Goal: Task Accomplishment & Management: Use online tool/utility

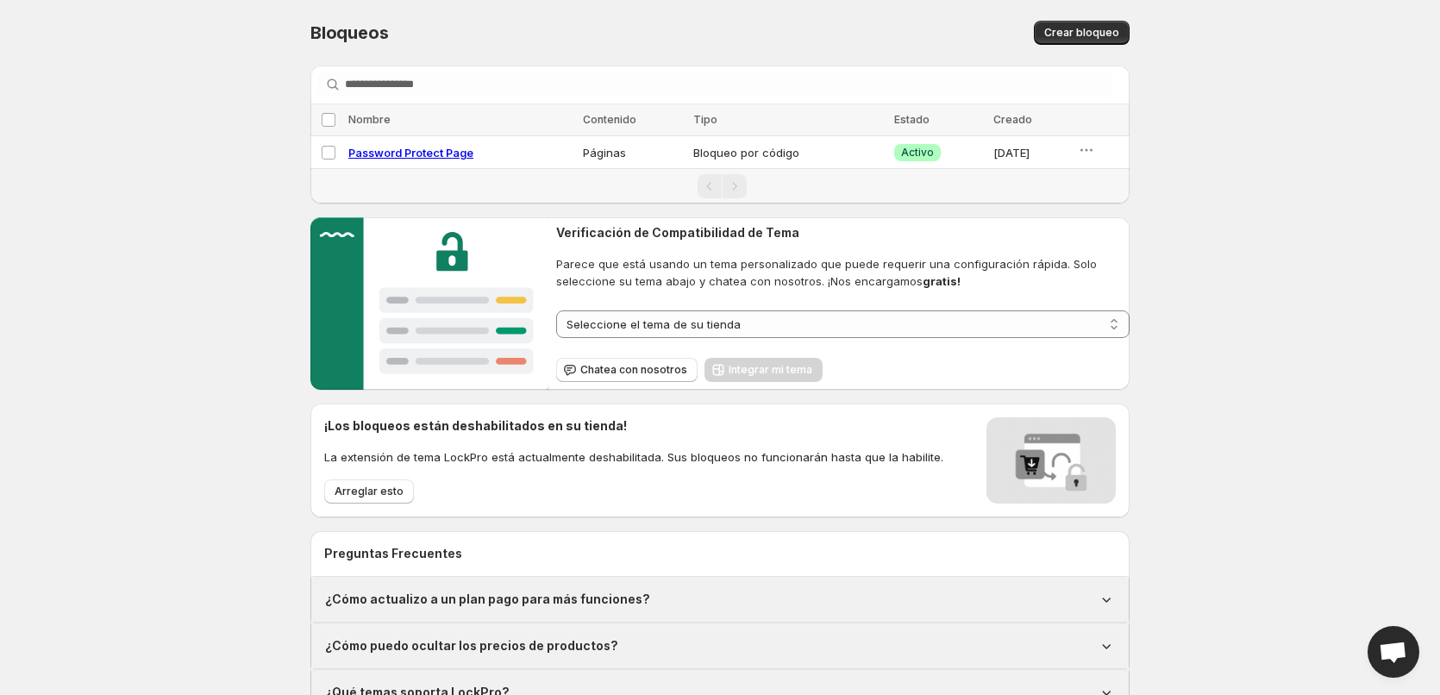
click at [141, 174] on div "**********" at bounding box center [720, 358] width 1440 height 716
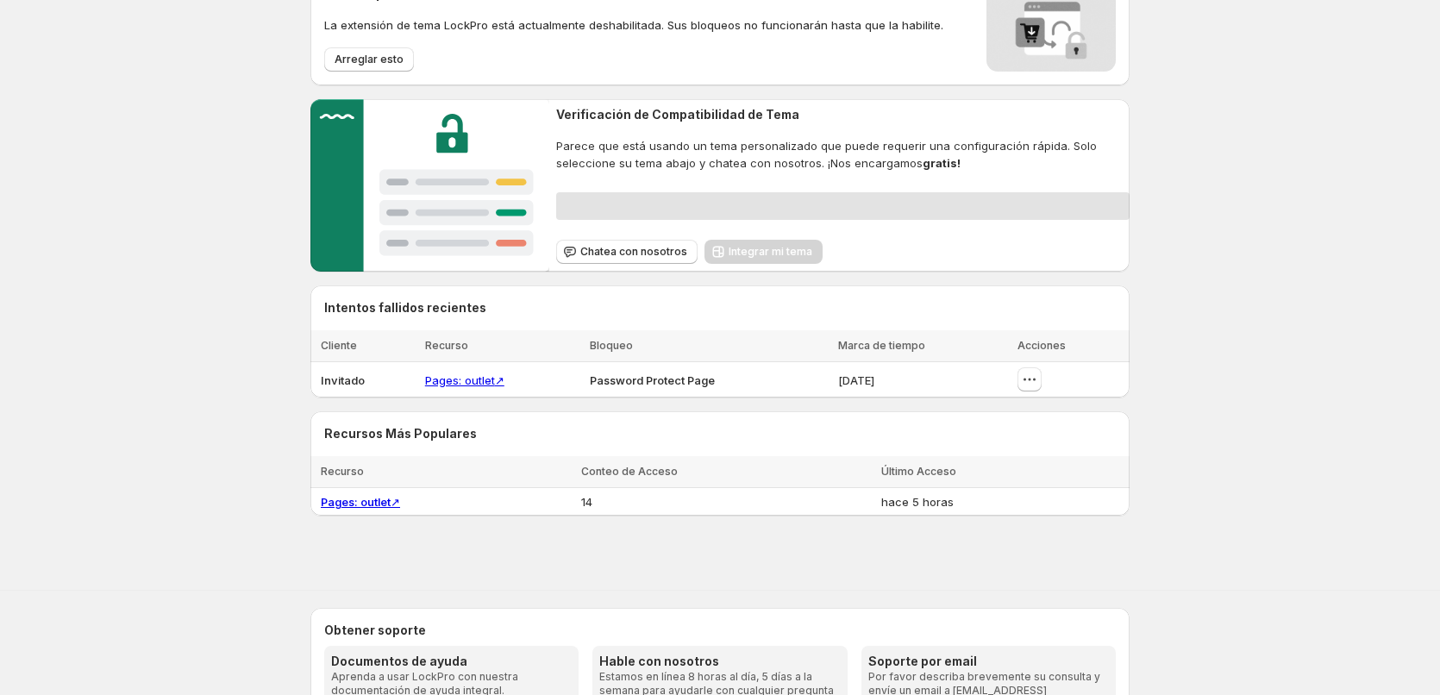
scroll to position [315, 0]
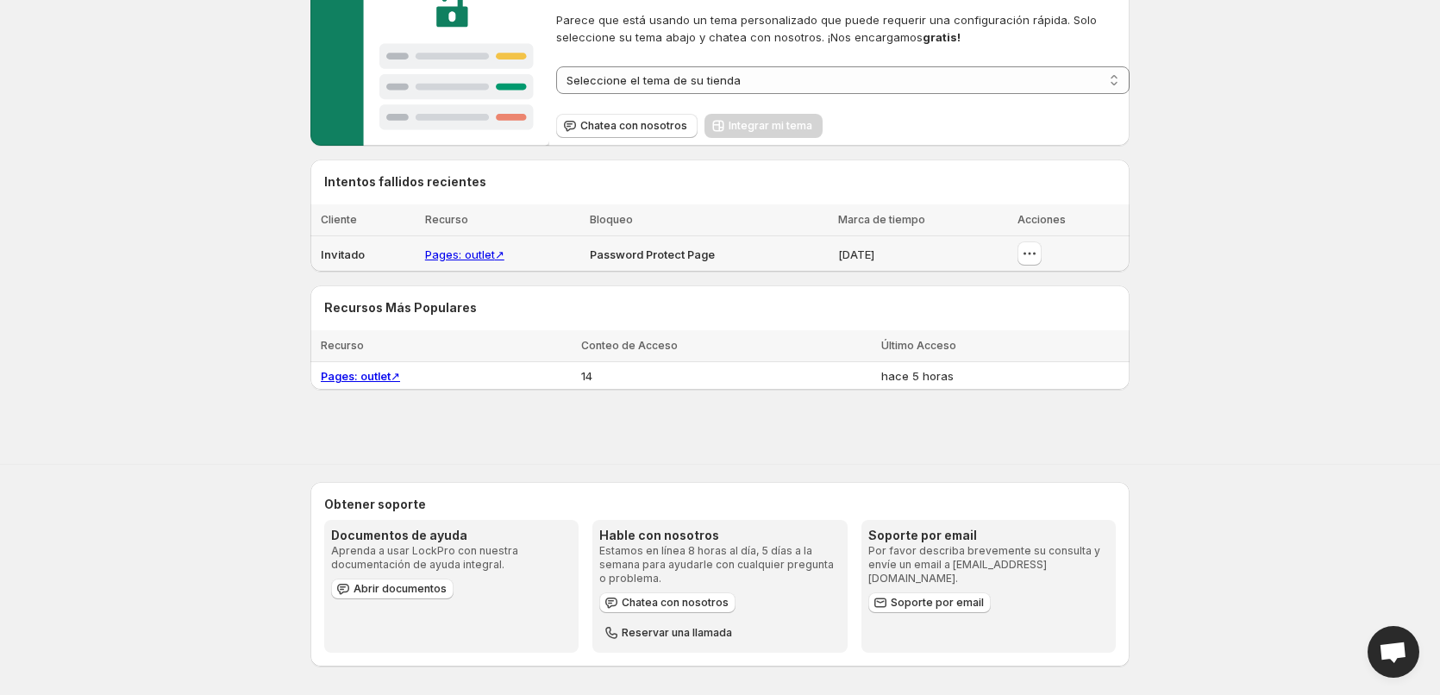
click at [479, 255] on link "Pages: outlet ↗" at bounding box center [464, 254] width 79 height 14
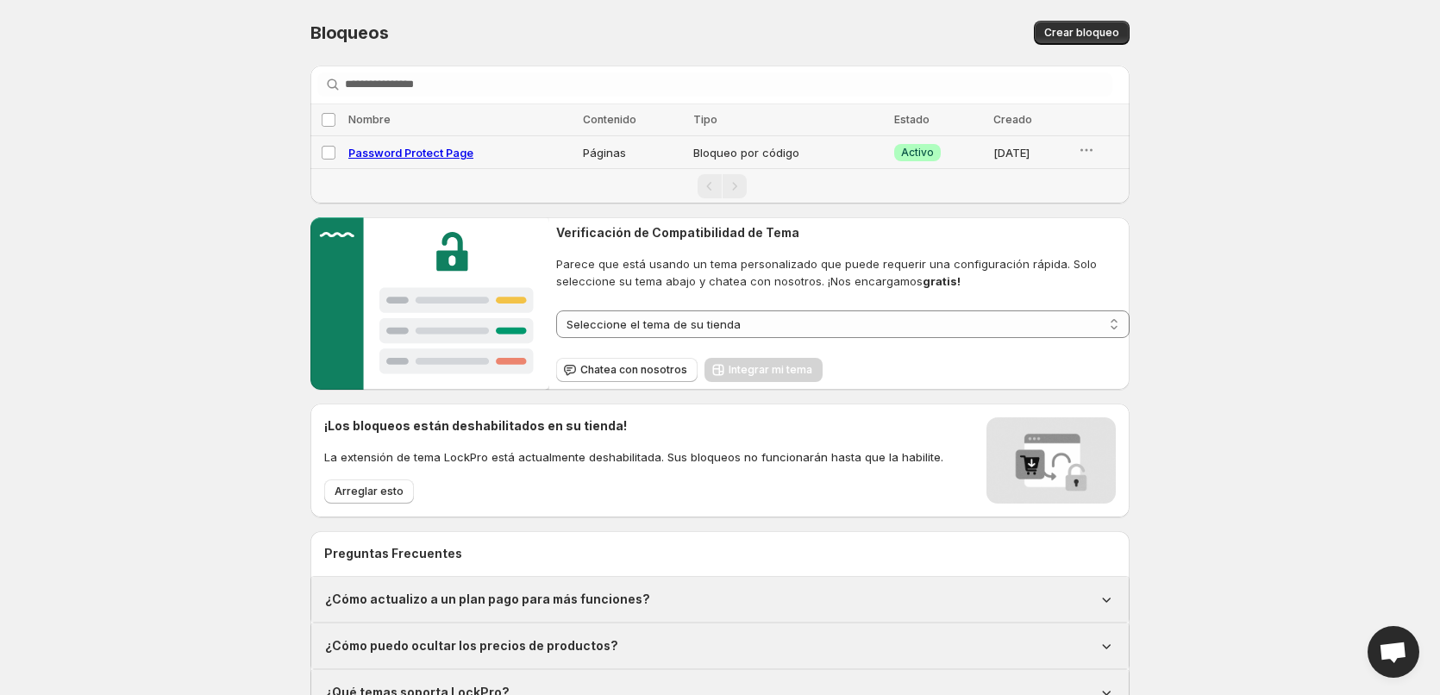
click at [397, 148] on span "Password Protect Page" at bounding box center [410, 153] width 125 height 14
select select "*****"
select select "******"
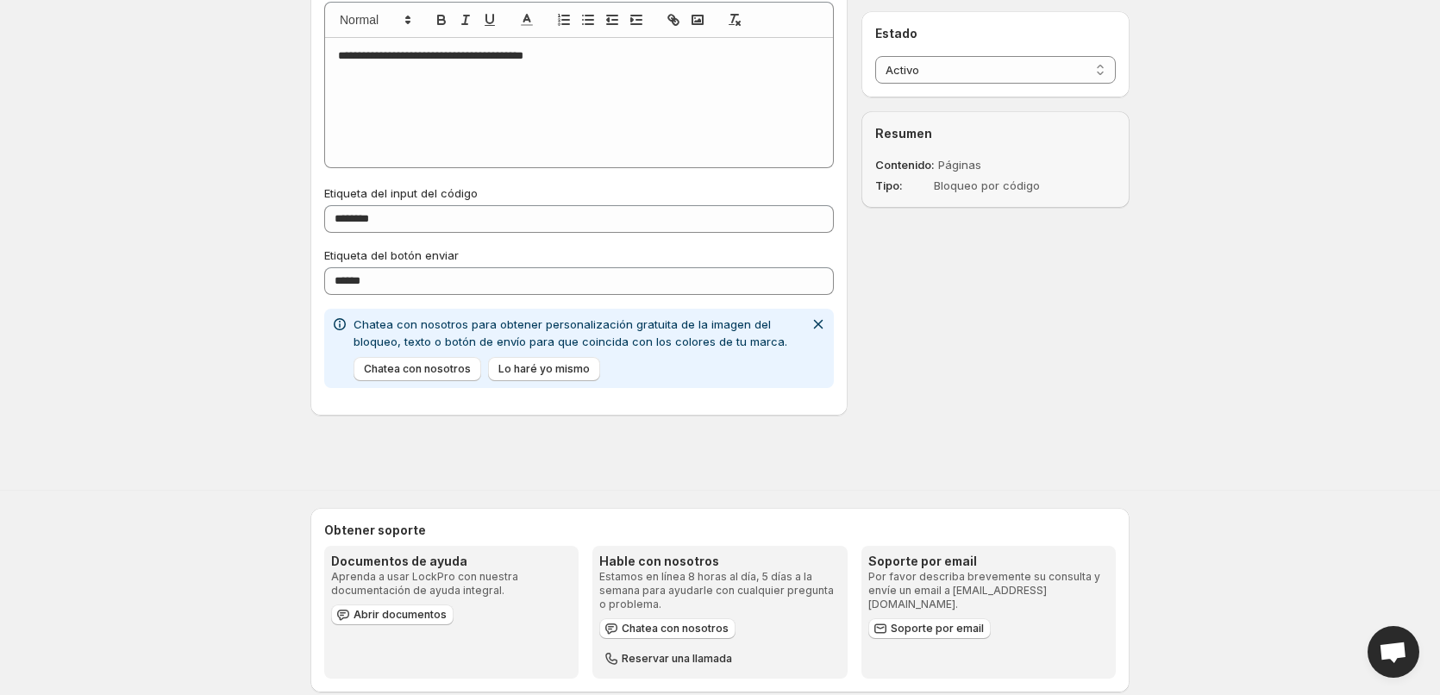
scroll to position [2177, 0]
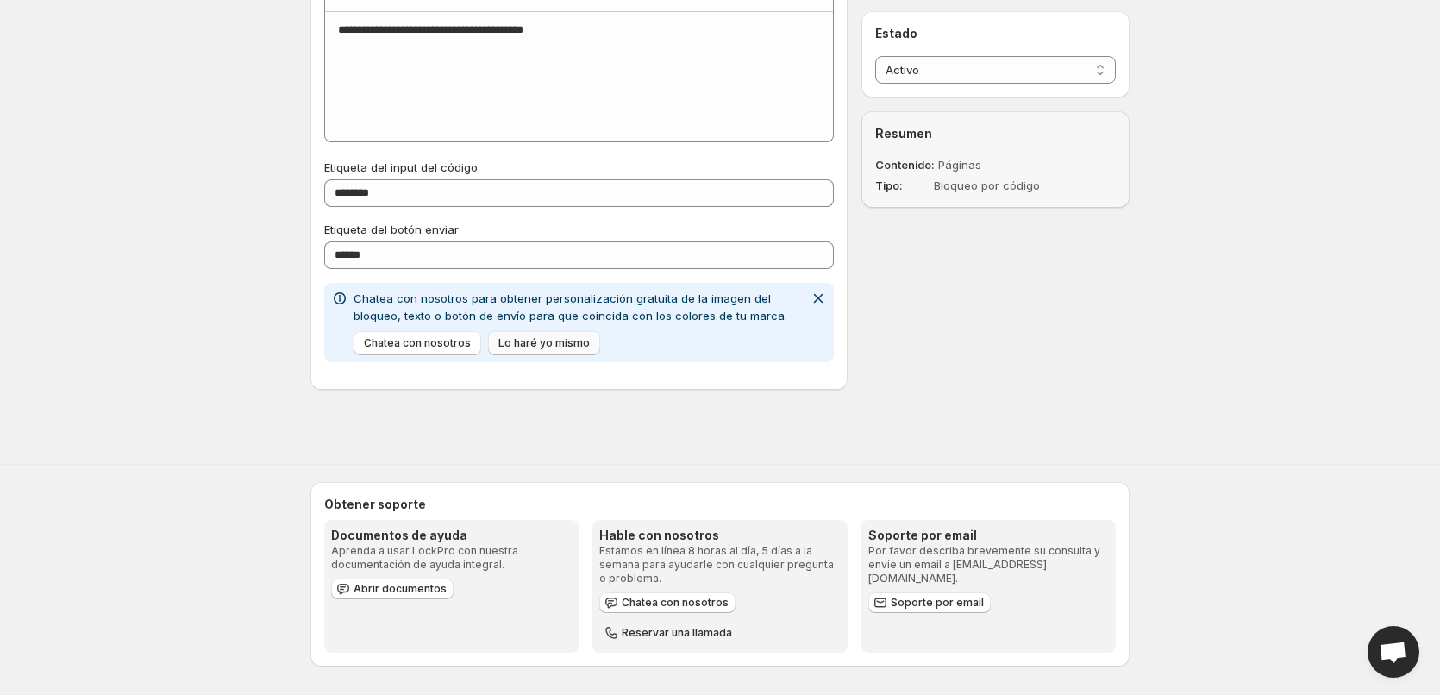
click at [544, 346] on span "Lo haré yo mismo" at bounding box center [543, 343] width 91 height 14
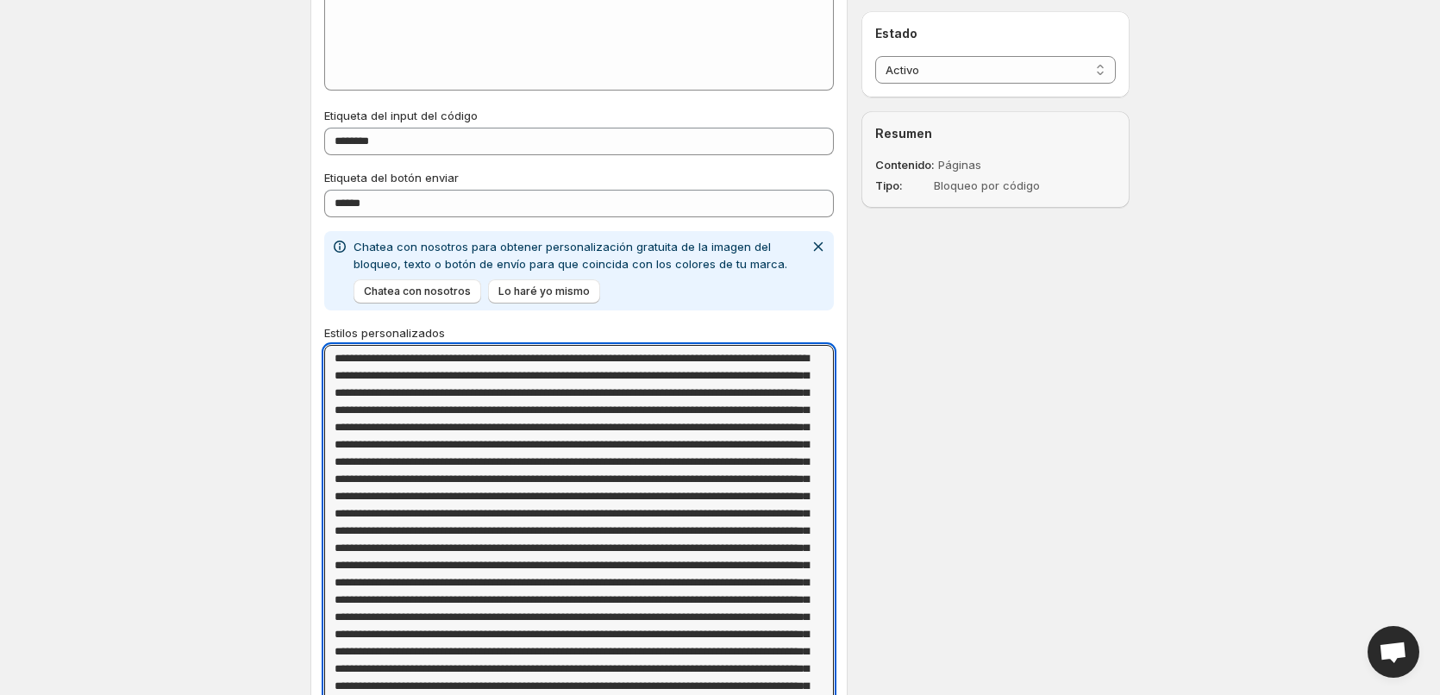
scroll to position [2019, 0]
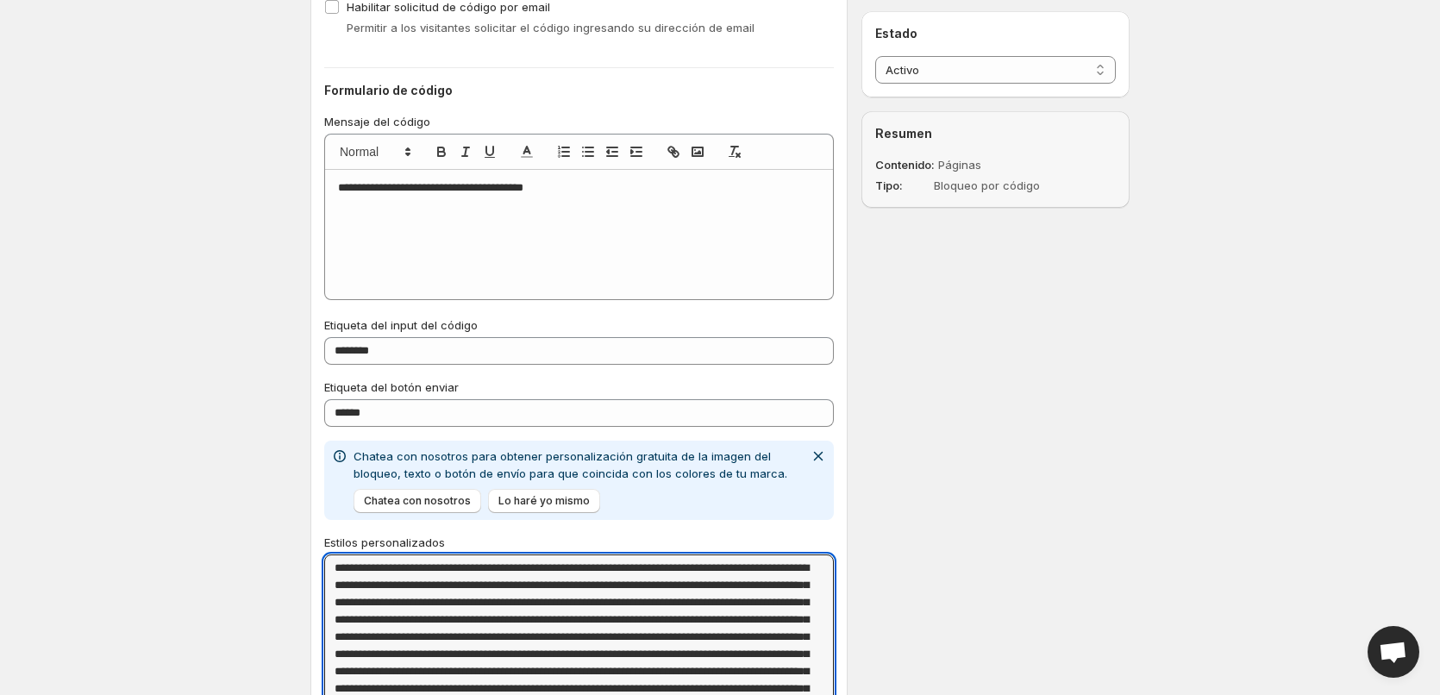
drag, startPoint x: 757, startPoint y: 477, endPoint x: 316, endPoint y: 576, distance: 452.4
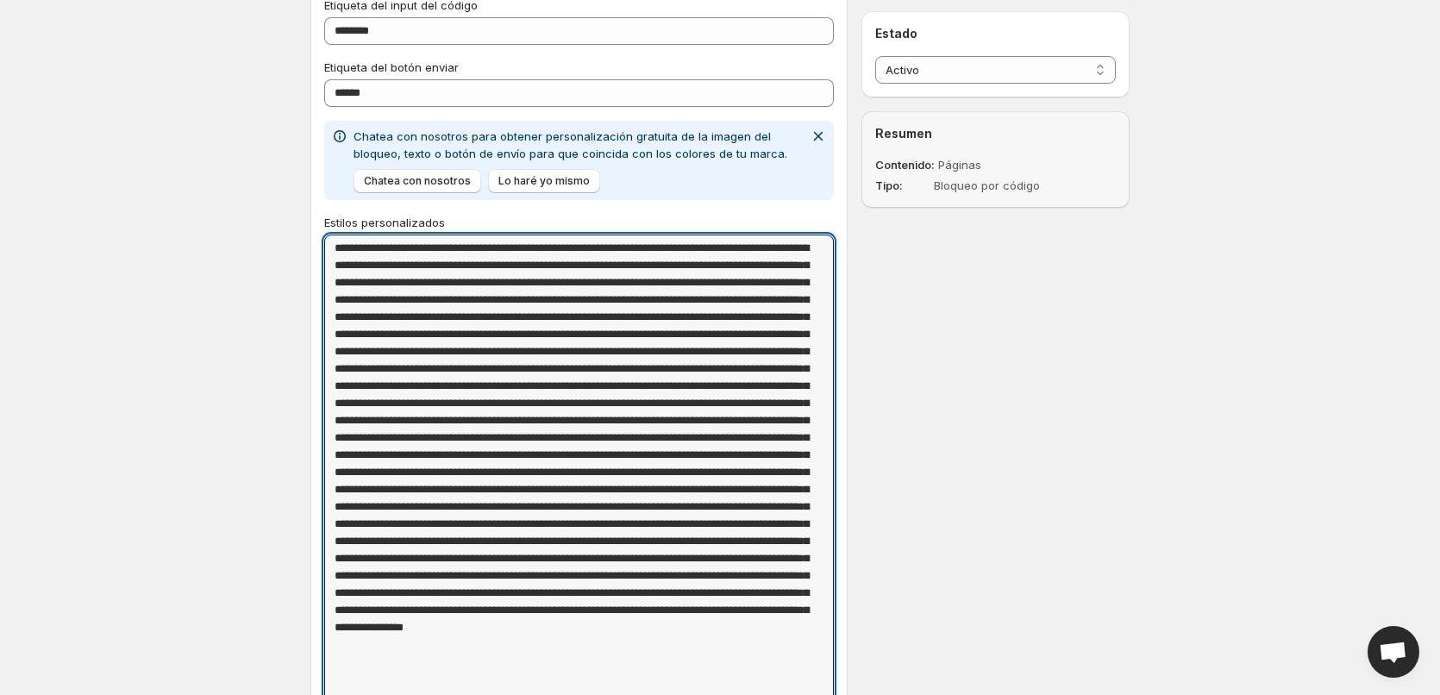
scroll to position [2364, 0]
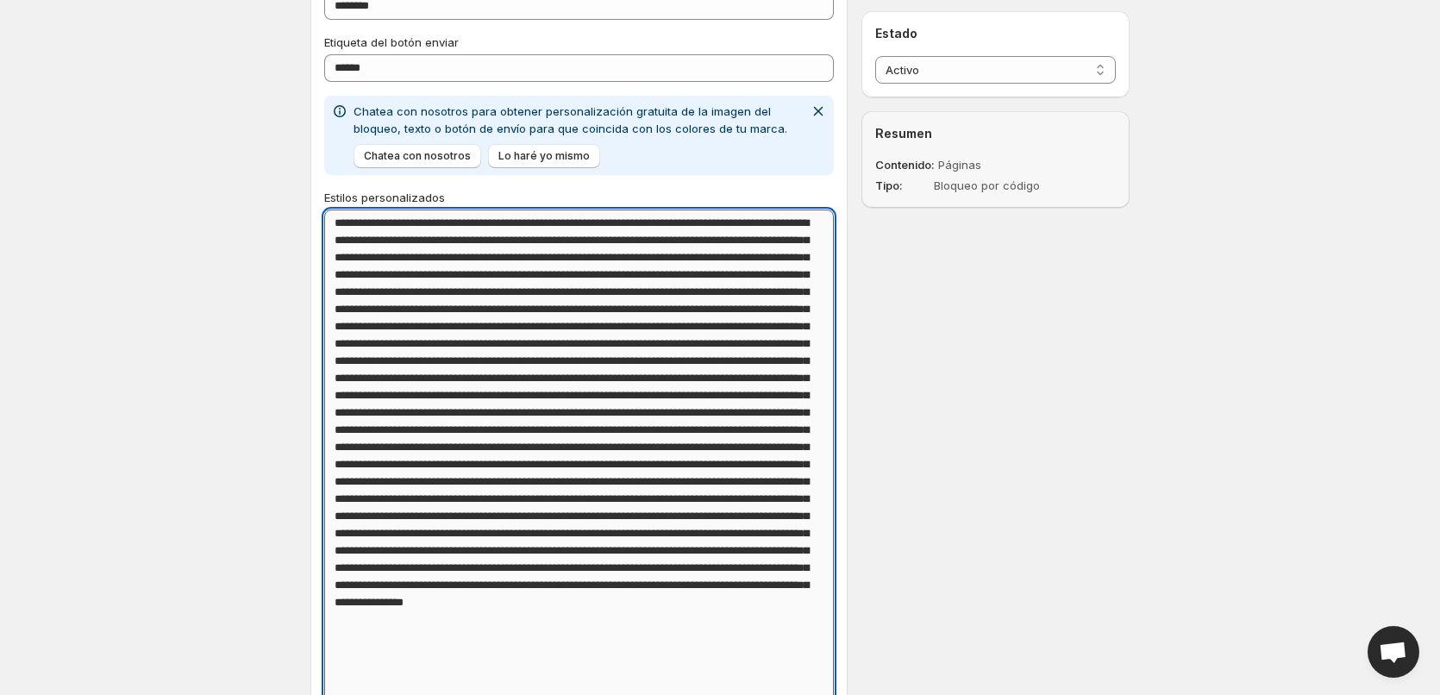
click at [550, 343] on textarea "Estilos personalizados" at bounding box center [579, 481] width 510 height 543
click at [650, 260] on textarea "Estilos personalizados" at bounding box center [579, 481] width 510 height 543
drag, startPoint x: 582, startPoint y: 244, endPoint x: 658, endPoint y: 239, distance: 76.0
click at [658, 239] on textarea "Estilos personalizados" at bounding box center [579, 481] width 510 height 543
drag, startPoint x: 673, startPoint y: 239, endPoint x: 731, endPoint y: 238, distance: 58.6
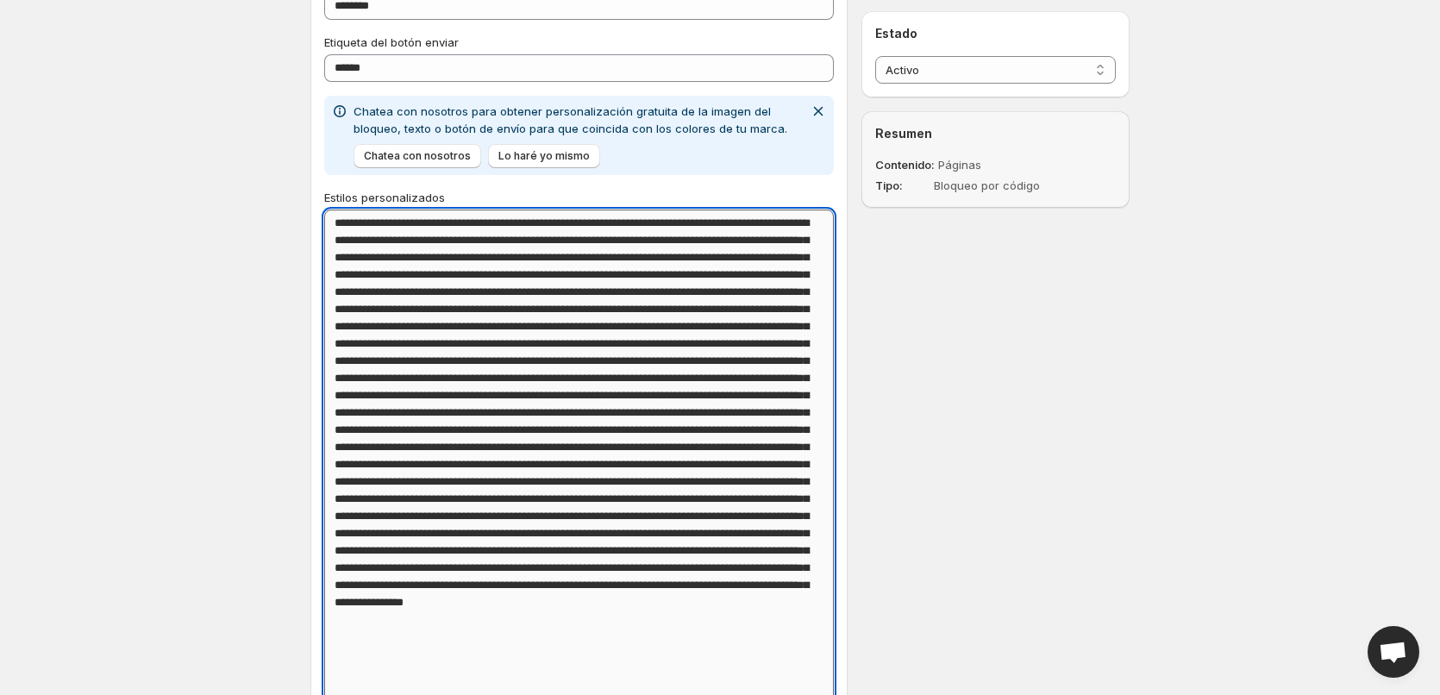
click at [731, 238] on textarea "Estilos personalizados" at bounding box center [579, 481] width 510 height 543
drag, startPoint x: 491, startPoint y: 257, endPoint x: 637, endPoint y: 256, distance: 146.6
click at [637, 256] on textarea "Estilos personalizados" at bounding box center [579, 481] width 510 height 543
drag, startPoint x: 540, startPoint y: 278, endPoint x: 432, endPoint y: 275, distance: 107.8
click at [432, 275] on textarea "Estilos personalizados" at bounding box center [579, 481] width 510 height 543
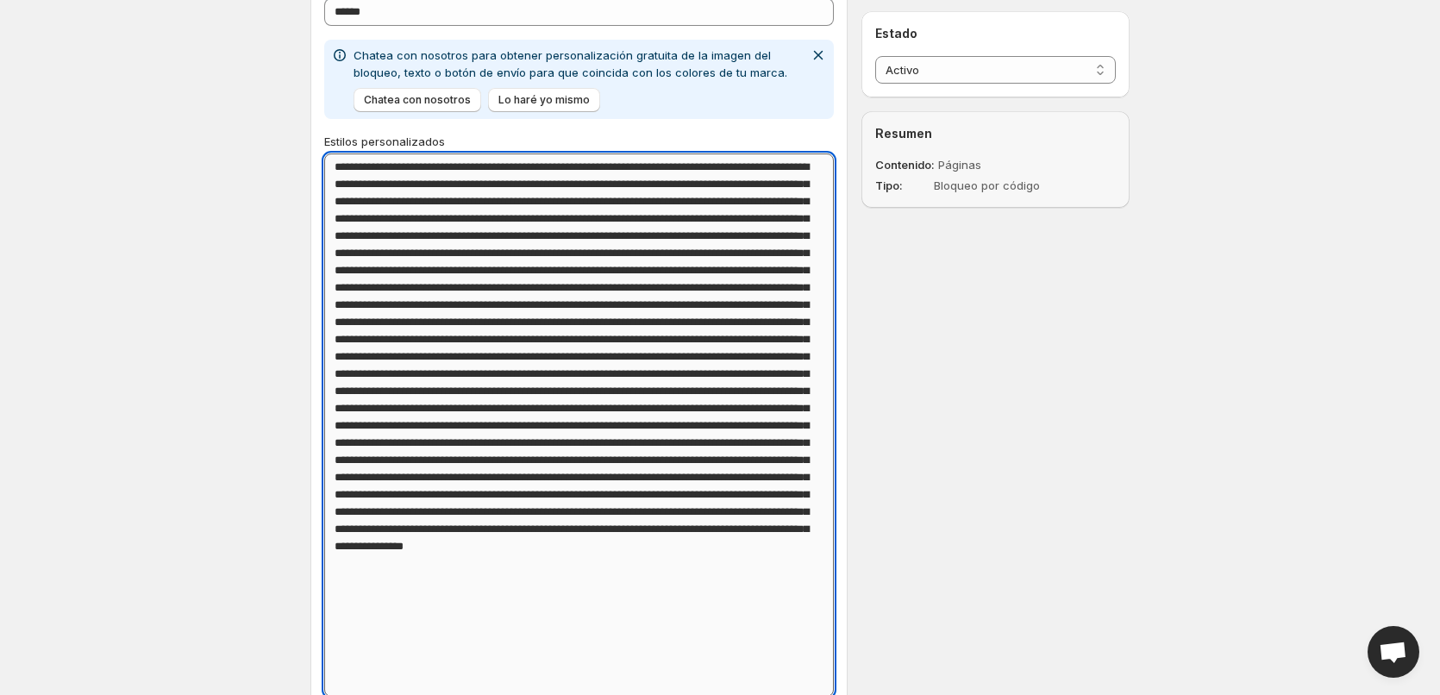
scroll to position [2450, 0]
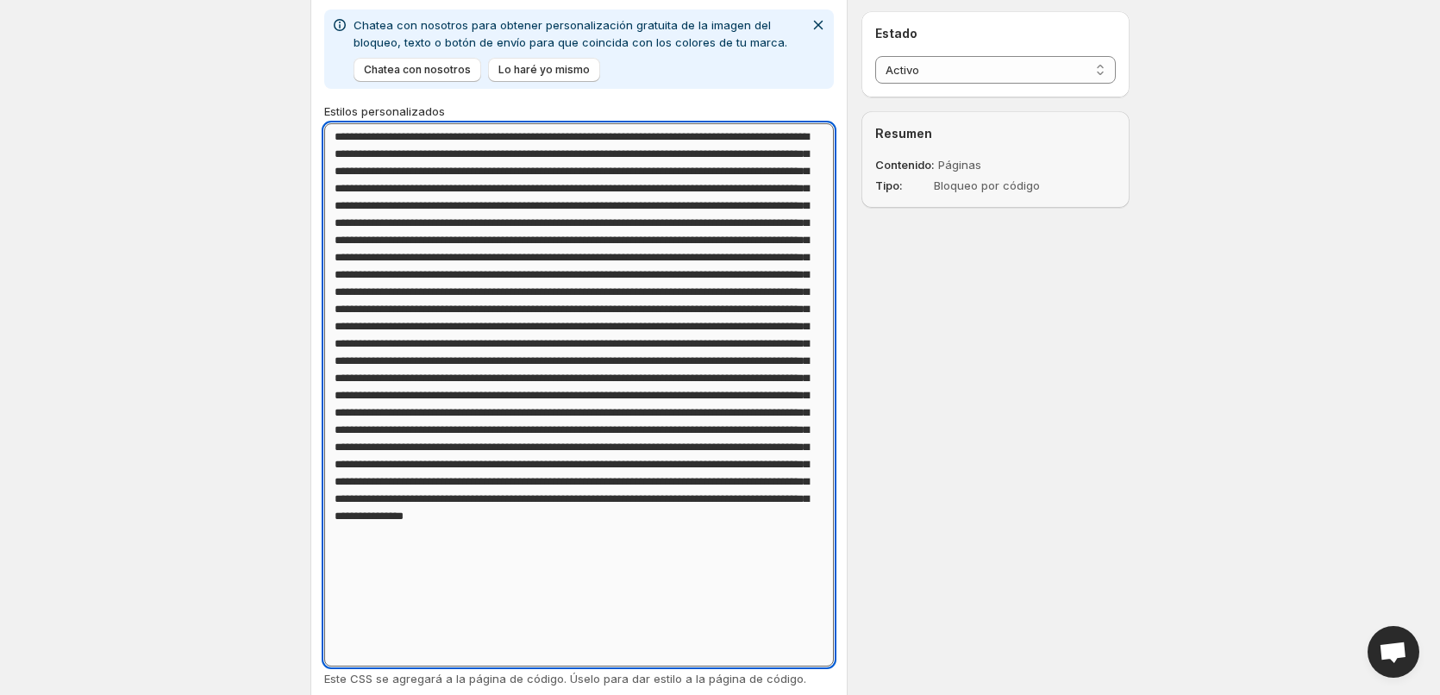
drag, startPoint x: 378, startPoint y: 447, endPoint x: 564, endPoint y: 444, distance: 185.4
click at [564, 444] on textarea "Estilos personalizados" at bounding box center [579, 394] width 510 height 543
drag, startPoint x: 379, startPoint y: 462, endPoint x: 419, endPoint y: 462, distance: 39.7
click at [419, 462] on textarea "Estilos personalizados" at bounding box center [579, 394] width 510 height 543
drag, startPoint x: 525, startPoint y: 478, endPoint x: 542, endPoint y: 481, distance: 17.6
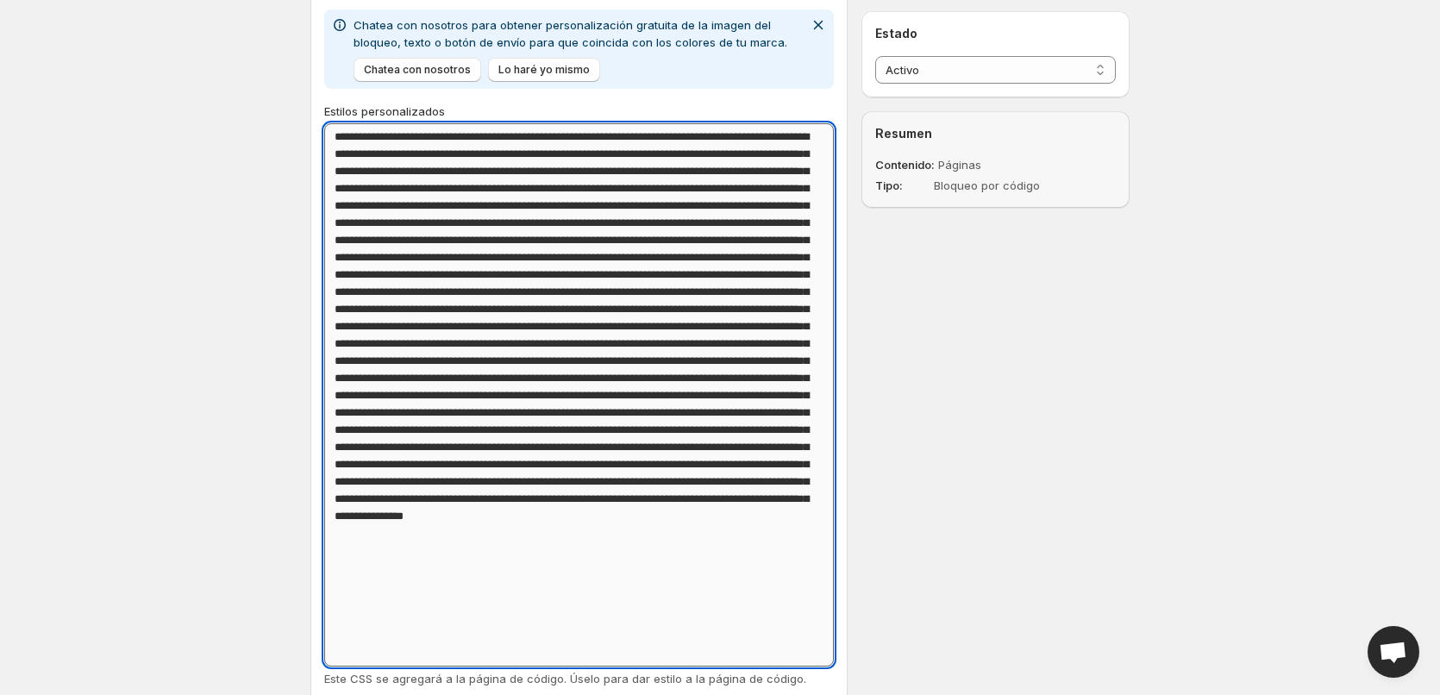
click at [542, 481] on textarea "Estilos personalizados" at bounding box center [579, 394] width 510 height 543
drag, startPoint x: 556, startPoint y: 479, endPoint x: 654, endPoint y: 479, distance: 97.4
click at [654, 479] on textarea "Estilos personalizados" at bounding box center [579, 394] width 510 height 543
drag, startPoint x: 745, startPoint y: 478, endPoint x: 799, endPoint y: 479, distance: 54.3
click at [799, 479] on textarea "Estilos personalizados" at bounding box center [579, 394] width 510 height 543
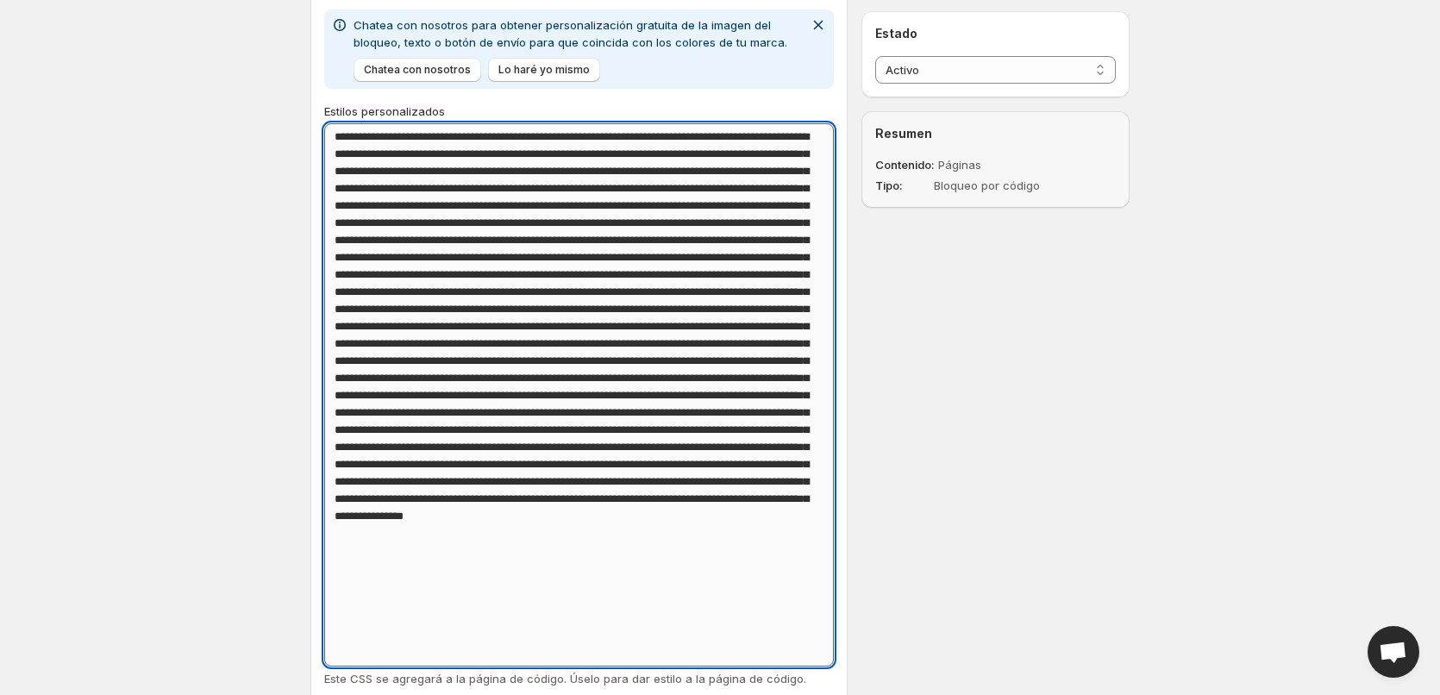
drag, startPoint x: 698, startPoint y: 497, endPoint x: 748, endPoint y: 494, distance: 50.1
click at [748, 494] on textarea "Estilos personalizados" at bounding box center [579, 394] width 510 height 543
drag, startPoint x: 355, startPoint y: 548, endPoint x: 560, endPoint y: 547, distance: 205.2
click at [560, 547] on textarea "Estilos personalizados" at bounding box center [579, 394] width 510 height 543
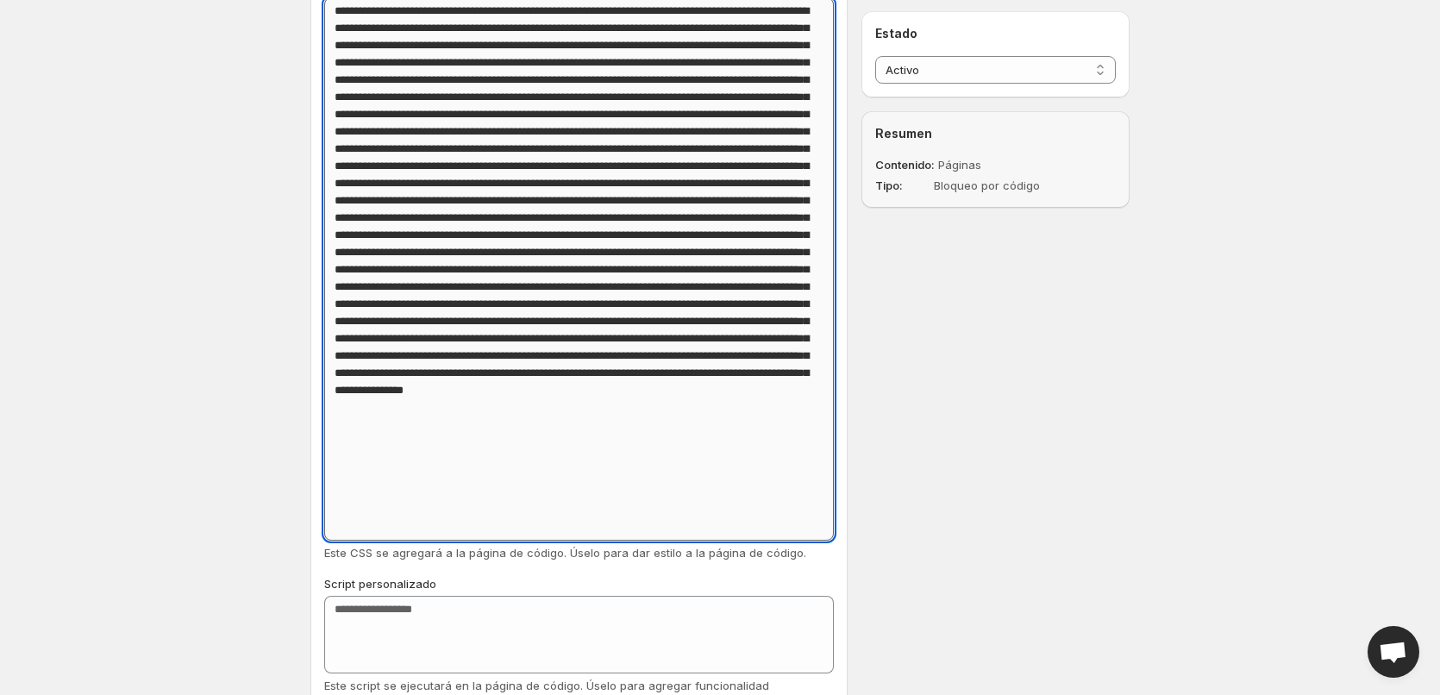
scroll to position [2567, 0]
